Goal: Find specific page/section: Find specific page/section

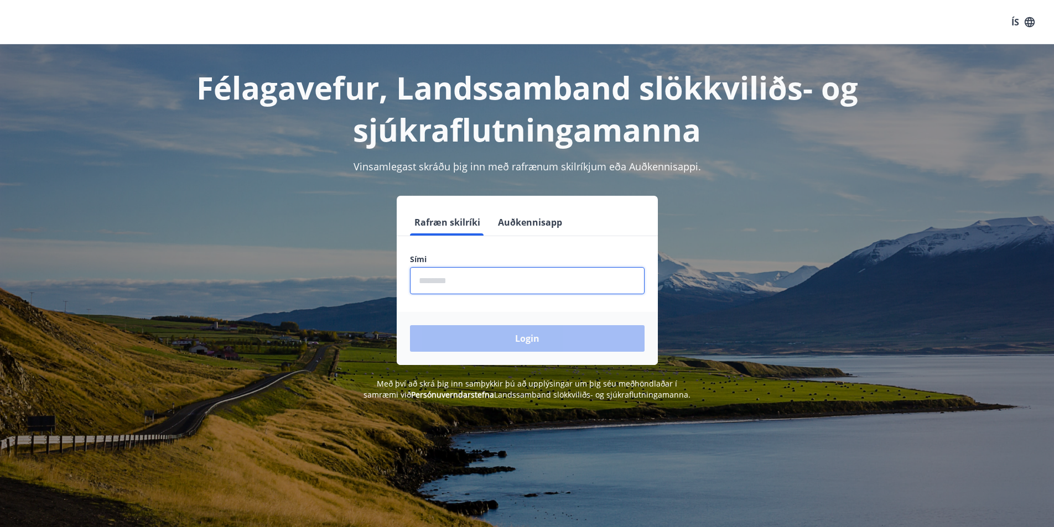
click at [494, 280] on input "phone" at bounding box center [527, 280] width 235 height 27
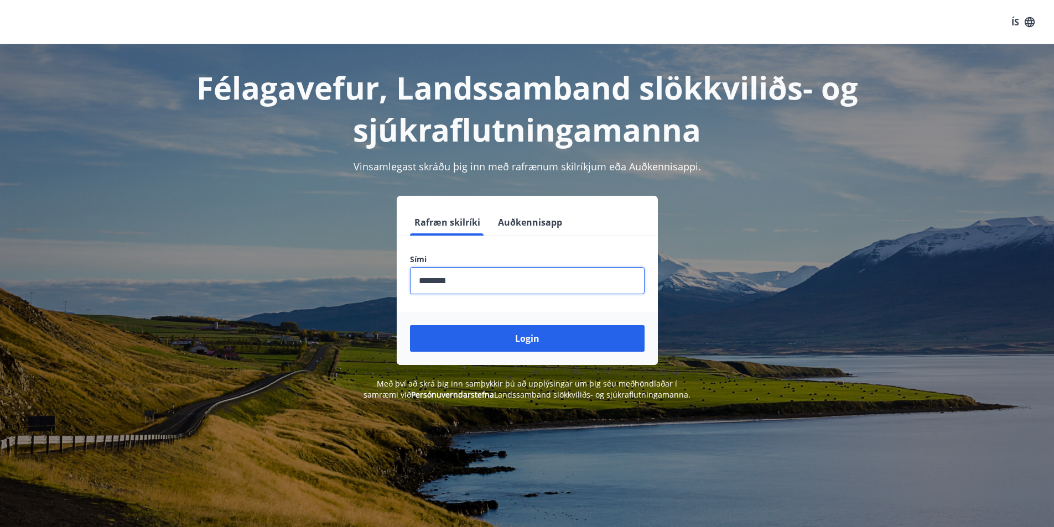
type input "********"
click at [410, 325] on button "Login" at bounding box center [527, 338] width 235 height 27
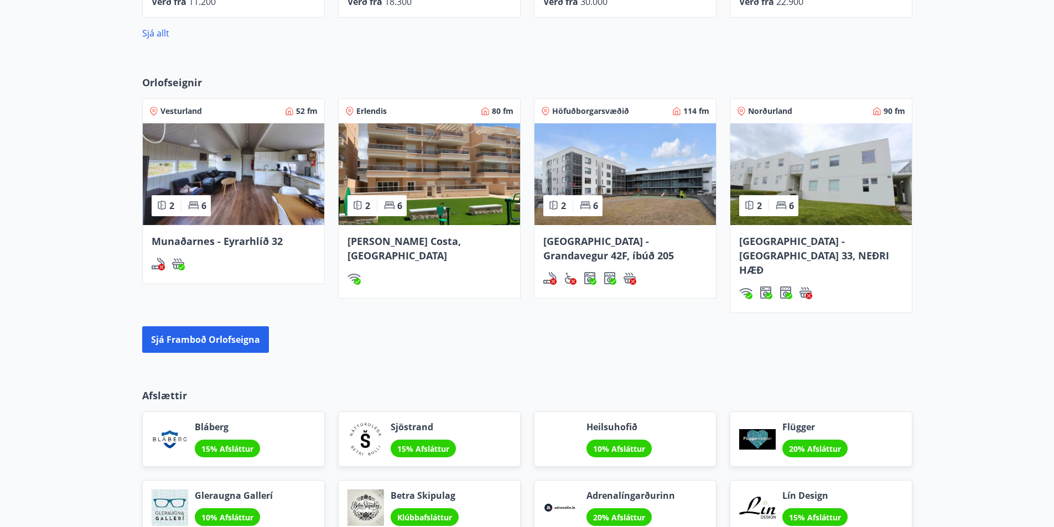
scroll to position [940, 0]
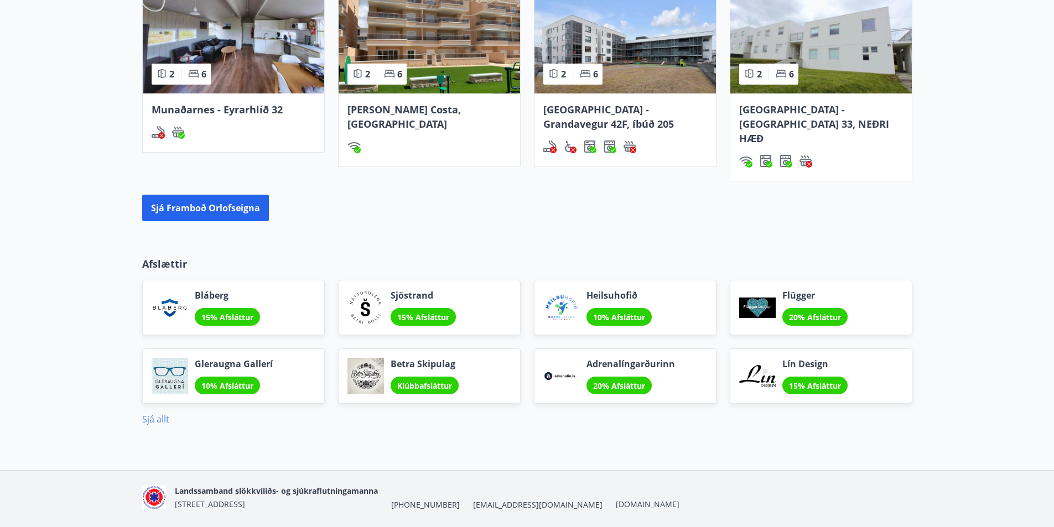
click at [151, 413] on link "Sjá allt" at bounding box center [155, 419] width 27 height 12
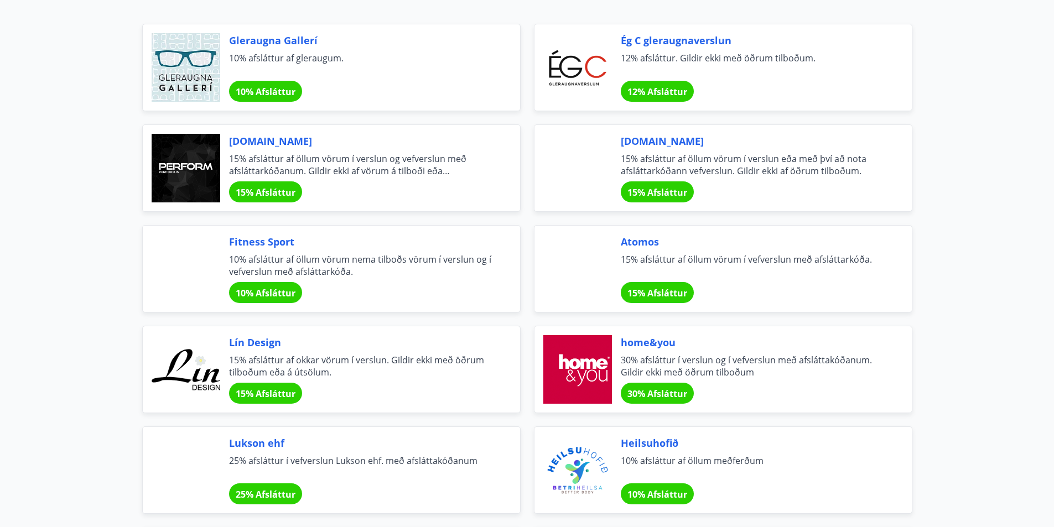
scroll to position [221, 0]
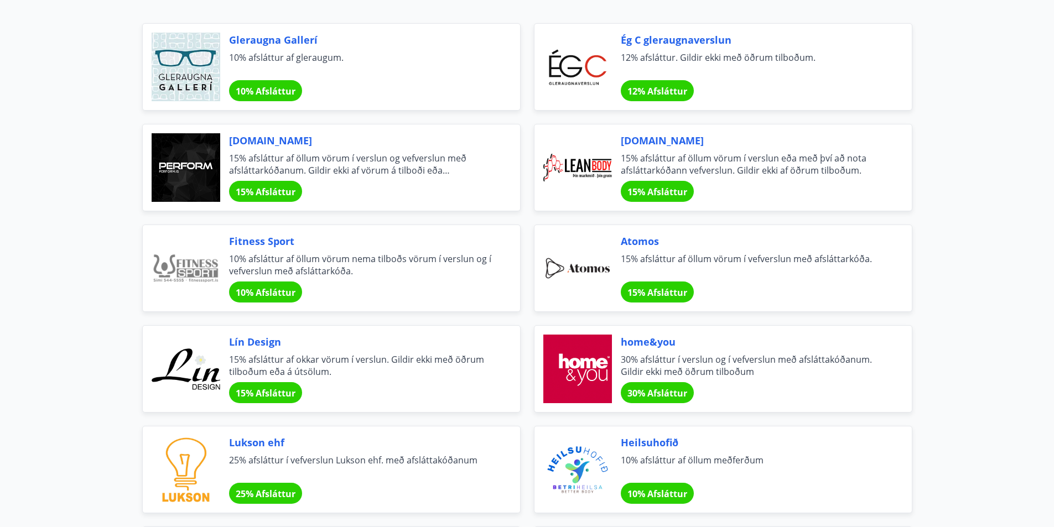
click at [202, 173] on div at bounding box center [186, 167] width 69 height 69
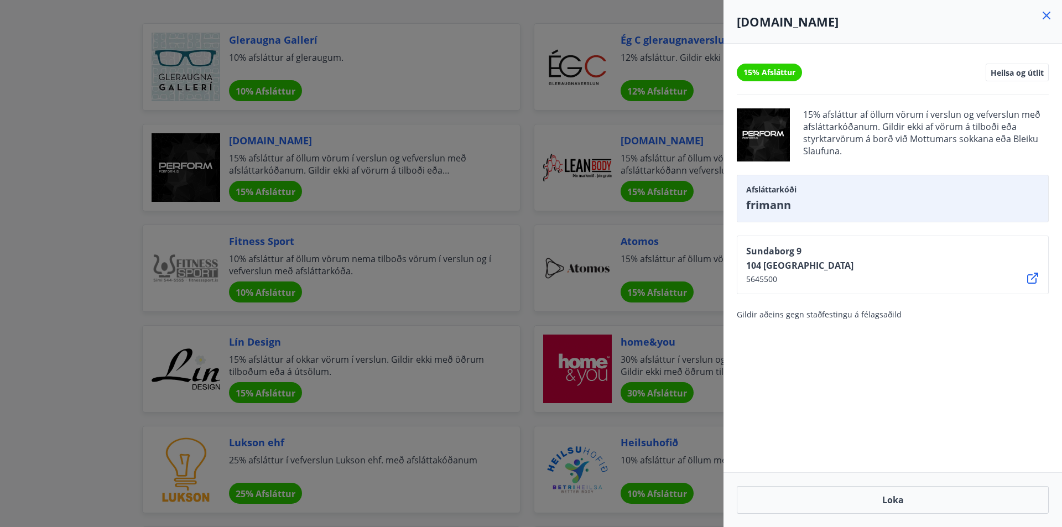
click at [1044, 18] on icon at bounding box center [1047, 16] width 8 height 8
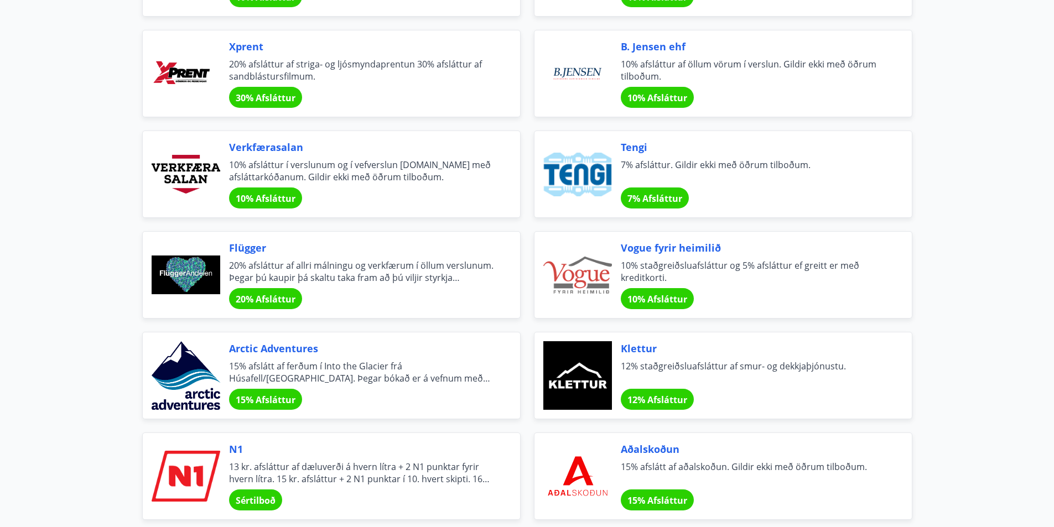
scroll to position [1880, 0]
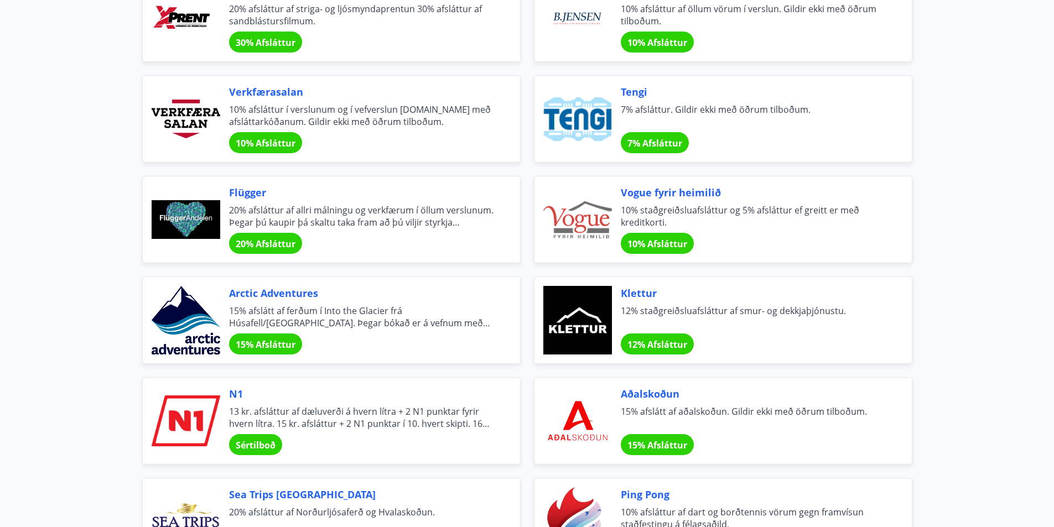
click at [429, 218] on span "20% afsláttur af allri málningu og verkfærum í öllum verslunum. Þegar þú kaupir…" at bounding box center [361, 216] width 264 height 24
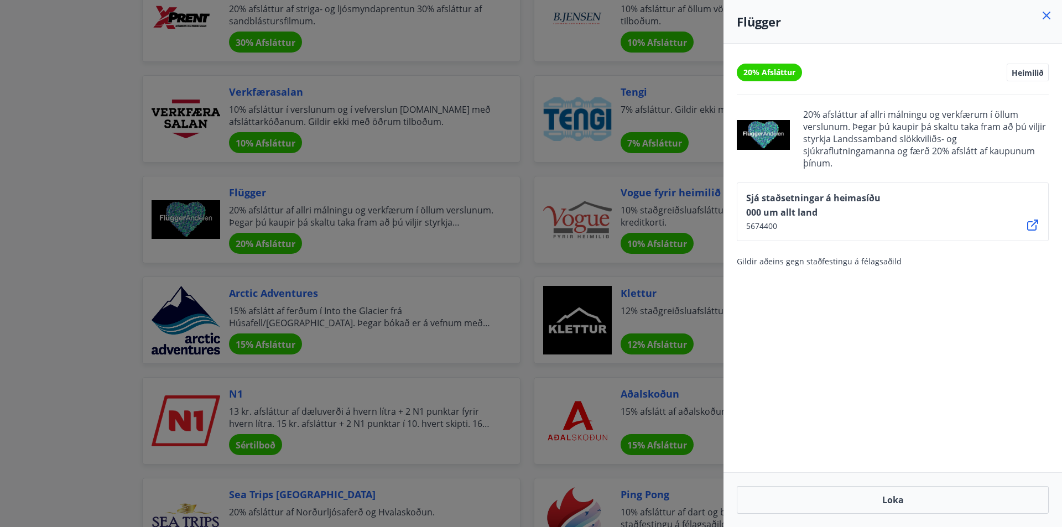
click at [1044, 14] on icon at bounding box center [1046, 15] width 13 height 13
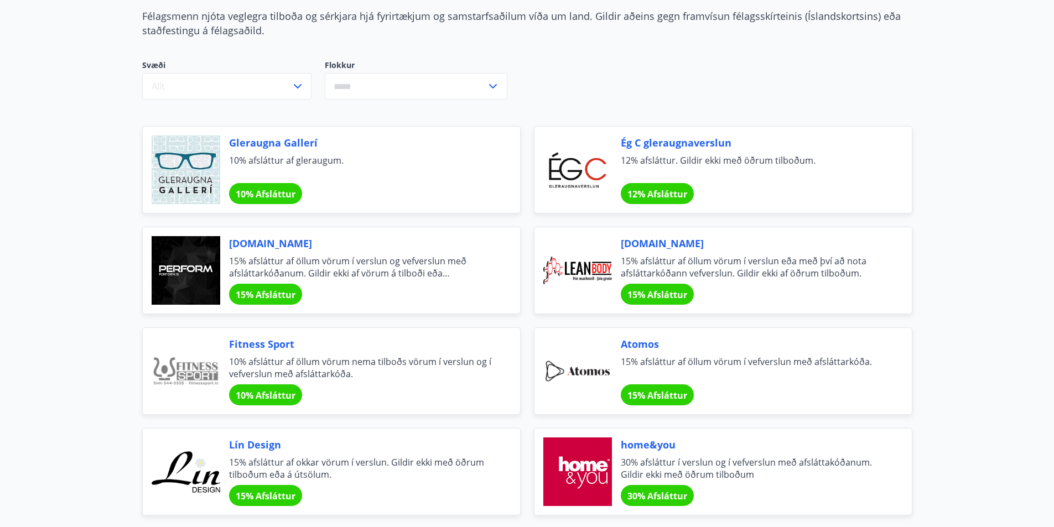
scroll to position [111, 0]
